Goal: Information Seeking & Learning: Learn about a topic

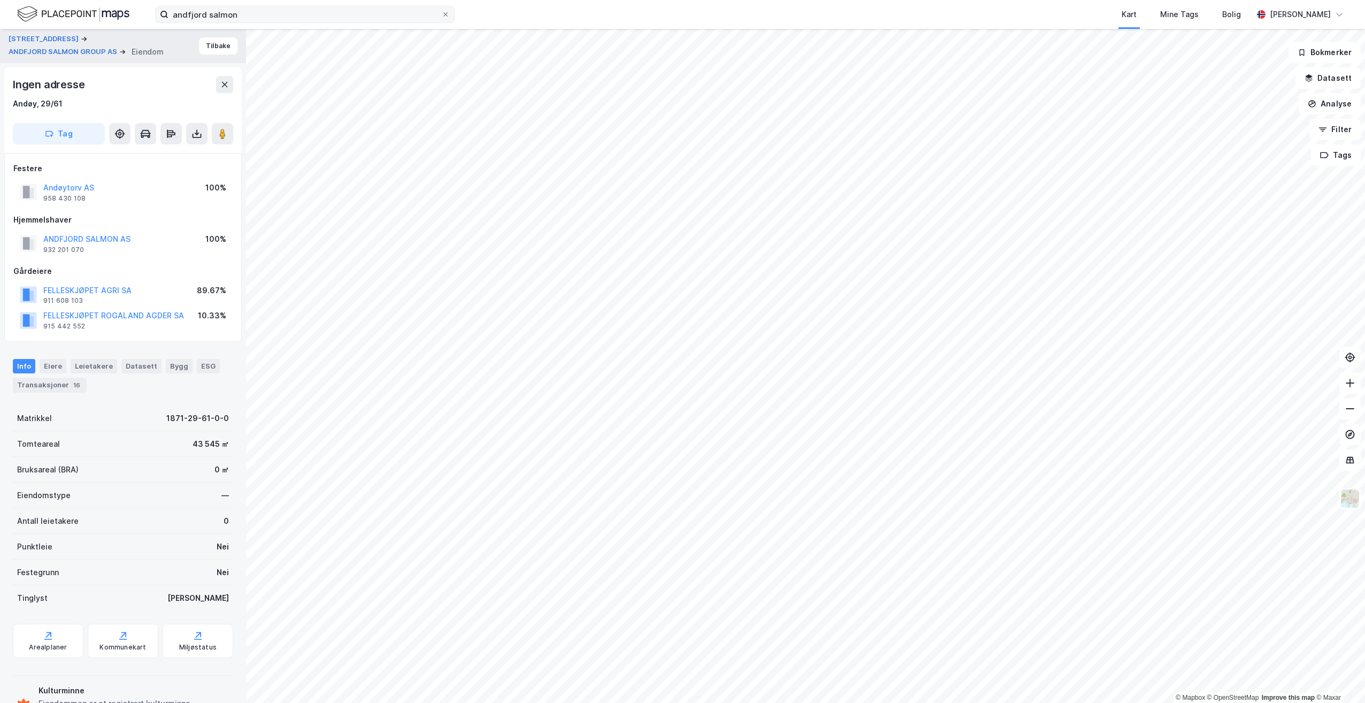
click at [236, 19] on div "andfjord salmon Kart Mine Tags Bolig [PERSON_NAME]" at bounding box center [682, 14] width 1365 height 29
drag, startPoint x: 258, startPoint y: 15, endPoint x: 135, endPoint y: 14, distance: 123.5
click at [135, 14] on div "andfjord salmon Nylige søk (1) Andfjord Salmon AS • Eiendom • [STREET_ADDRESS] …" at bounding box center [682, 14] width 1365 height 29
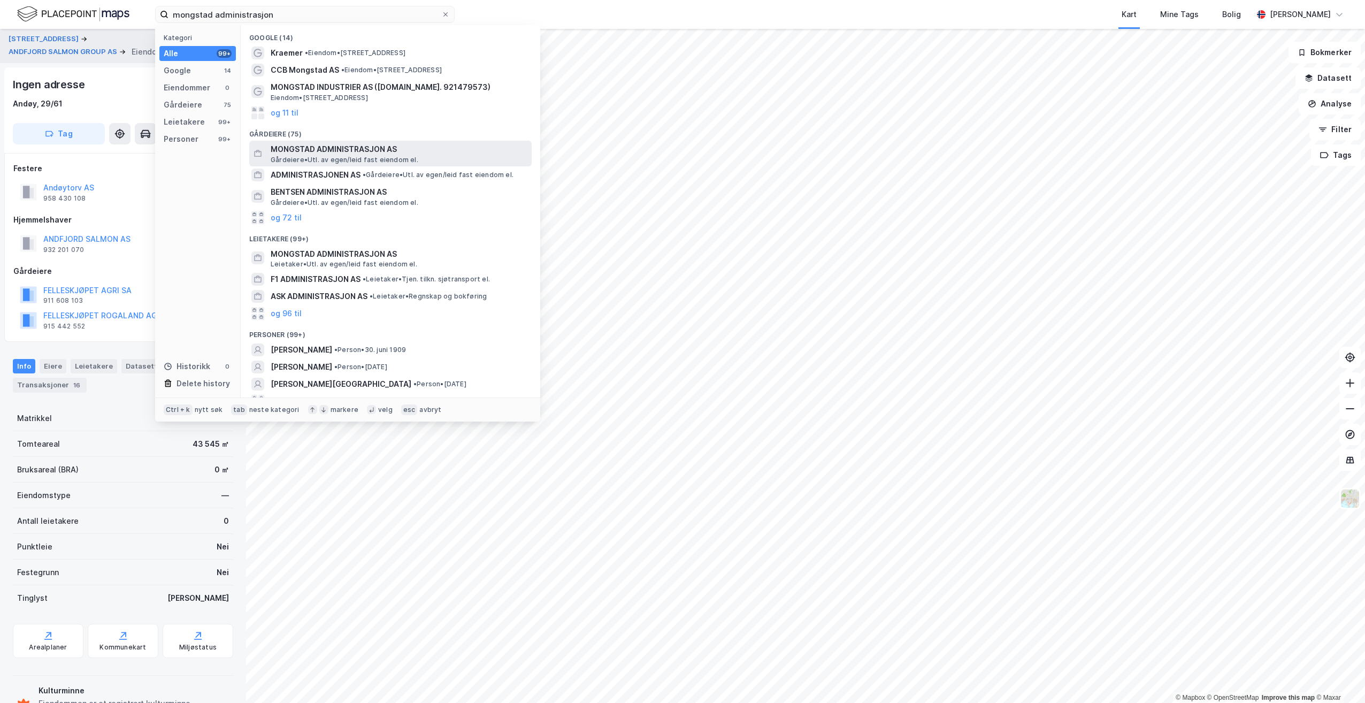
click at [357, 151] on span "MONGSTAD ADMINISTRASJON AS" at bounding box center [399, 149] width 257 height 13
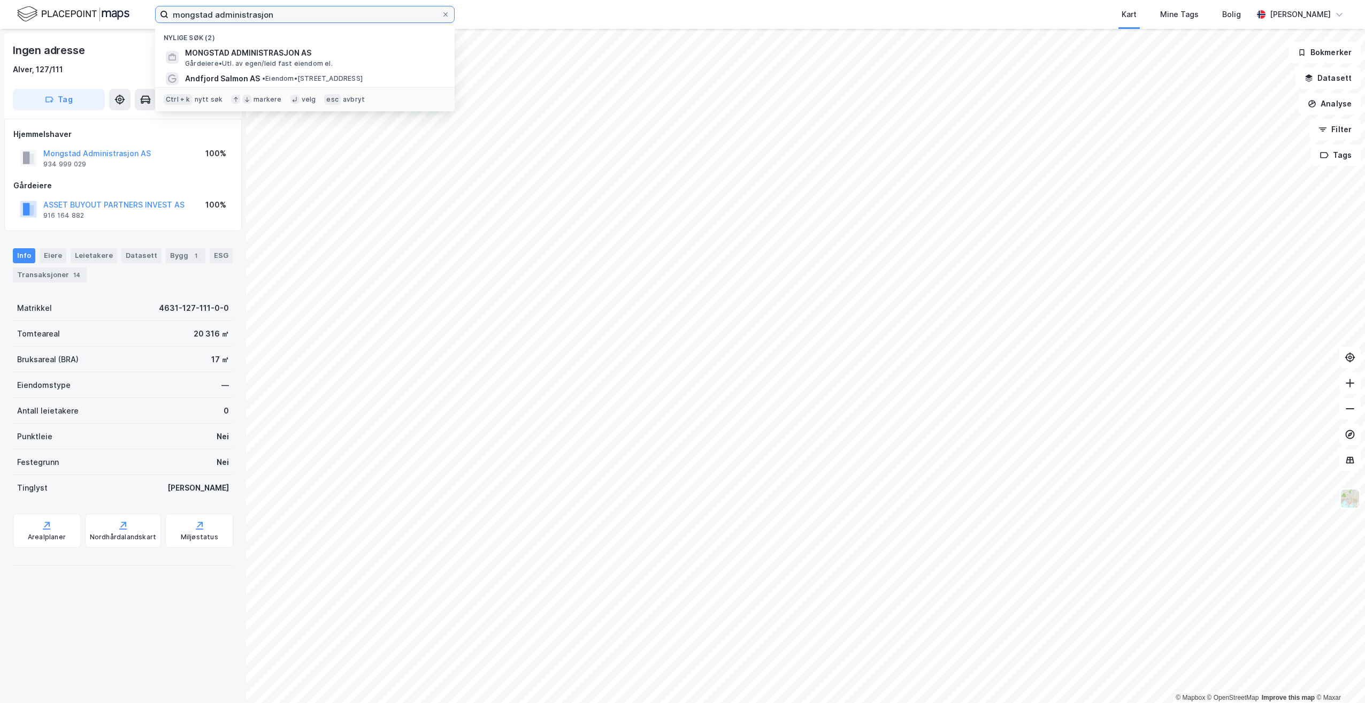
click at [221, 14] on input "mongstad administrasjon" at bounding box center [304, 14] width 273 height 16
drag, startPoint x: 301, startPoint y: 18, endPoint x: 160, endPoint y: 9, distance: 141.5
click at [160, 9] on label "mongstad administrasjon" at bounding box center [304, 14] width 299 height 17
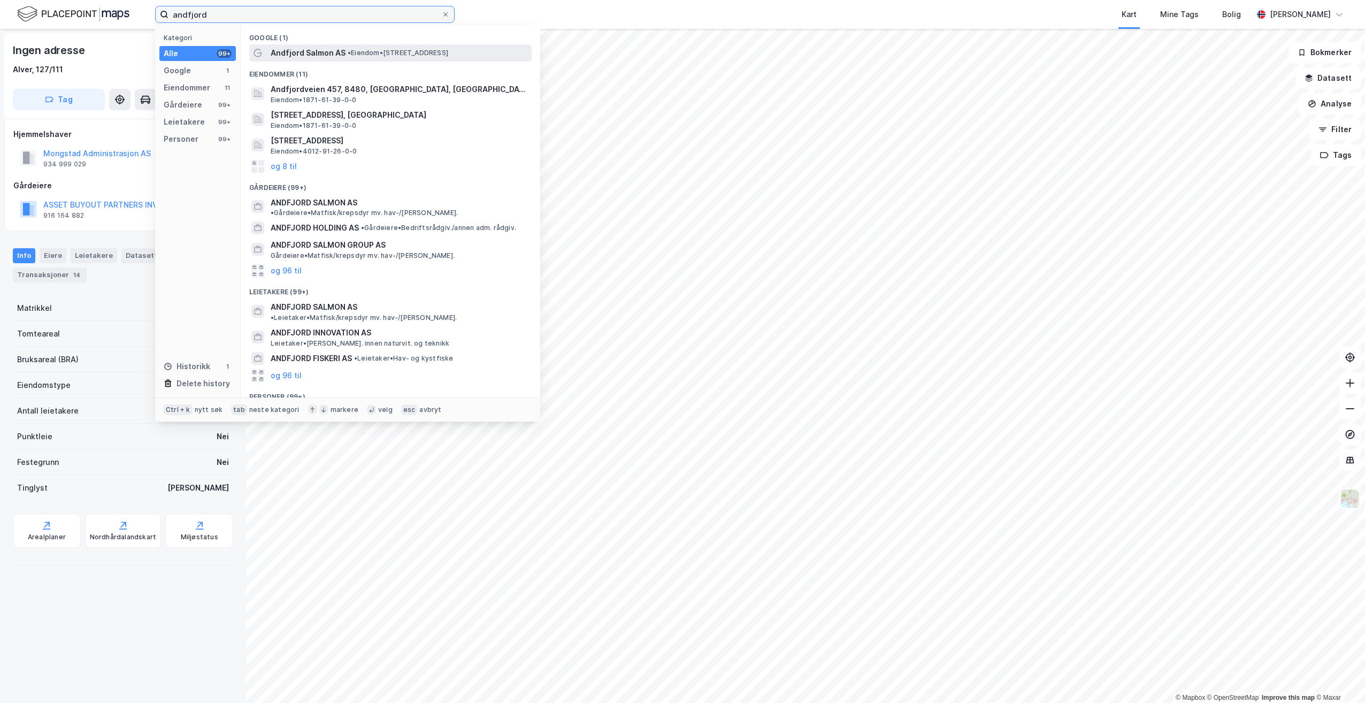
type input "andfjord"
click at [365, 57] on span "• Eiendom • [STREET_ADDRESS]" at bounding box center [398, 53] width 101 height 9
